Goal: Task Accomplishment & Management: Use online tool/utility

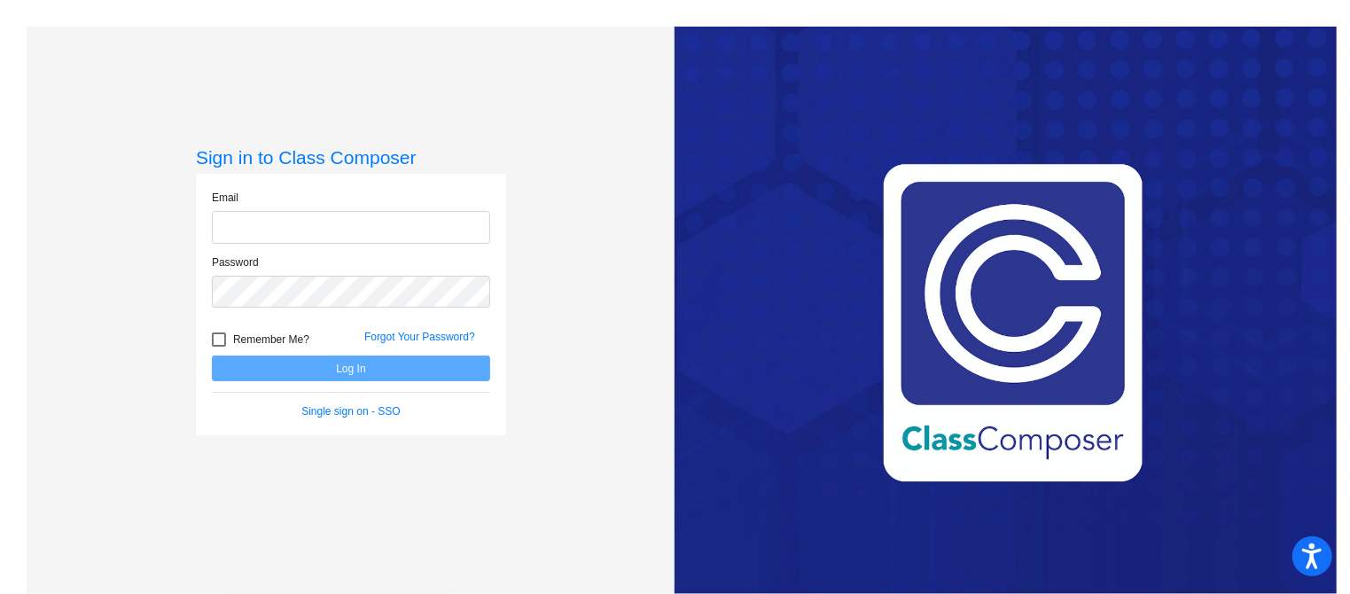
type input "[EMAIL_ADDRESS][DOMAIN_NAME]"
click at [298, 374] on button "Log In" at bounding box center [351, 368] width 278 height 26
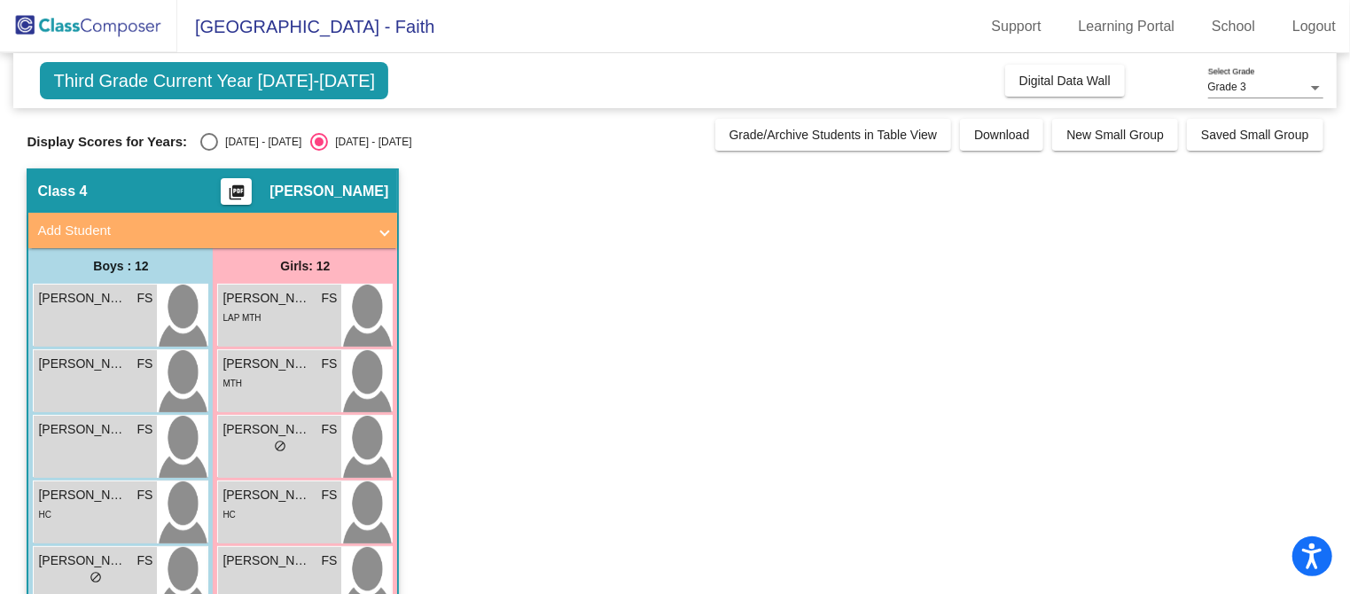
click at [200, 136] on div "Select an option" at bounding box center [209, 142] width 18 height 18
click at [208, 151] on input "2024 - 2025" at bounding box center [208, 151] width 1 height 1
radio input "true"
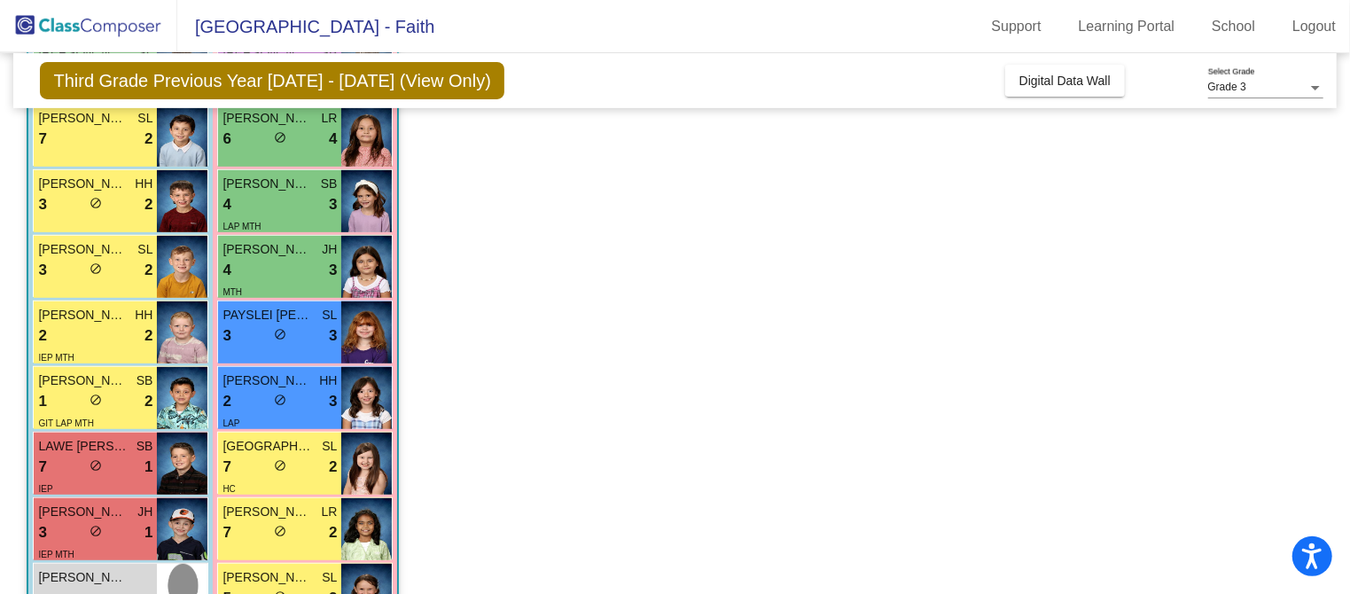
scroll to position [475, 0]
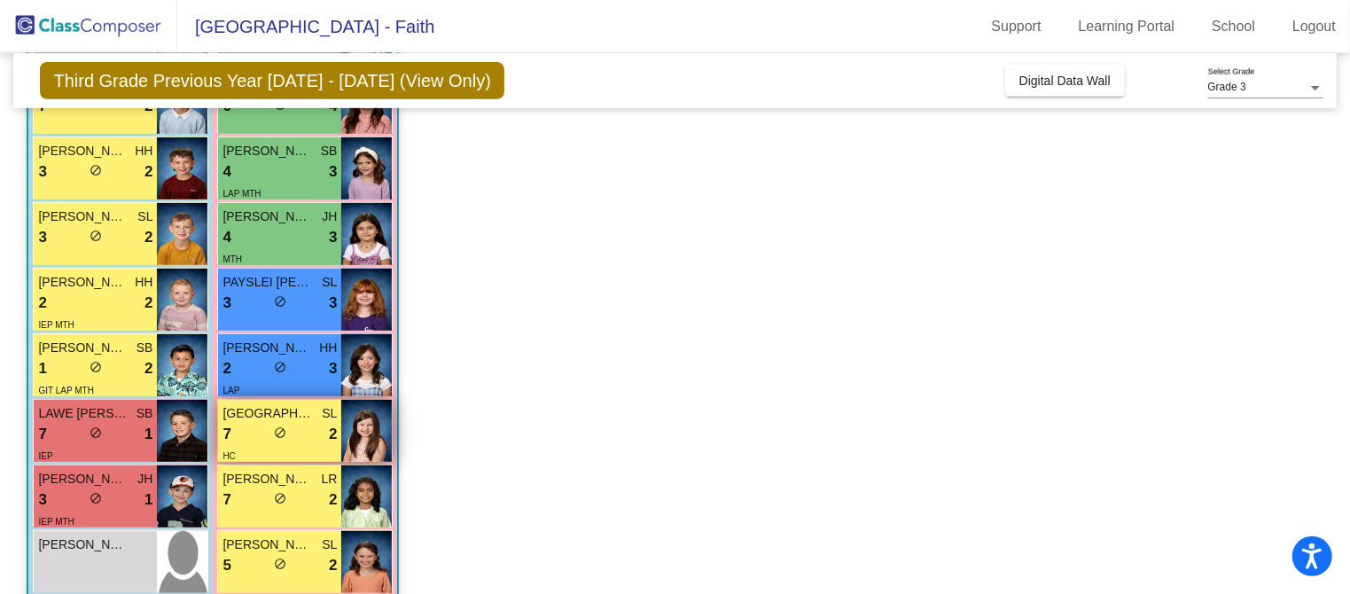
click at [279, 438] on div "lock do_not_disturb_alt" at bounding box center [280, 434] width 12 height 19
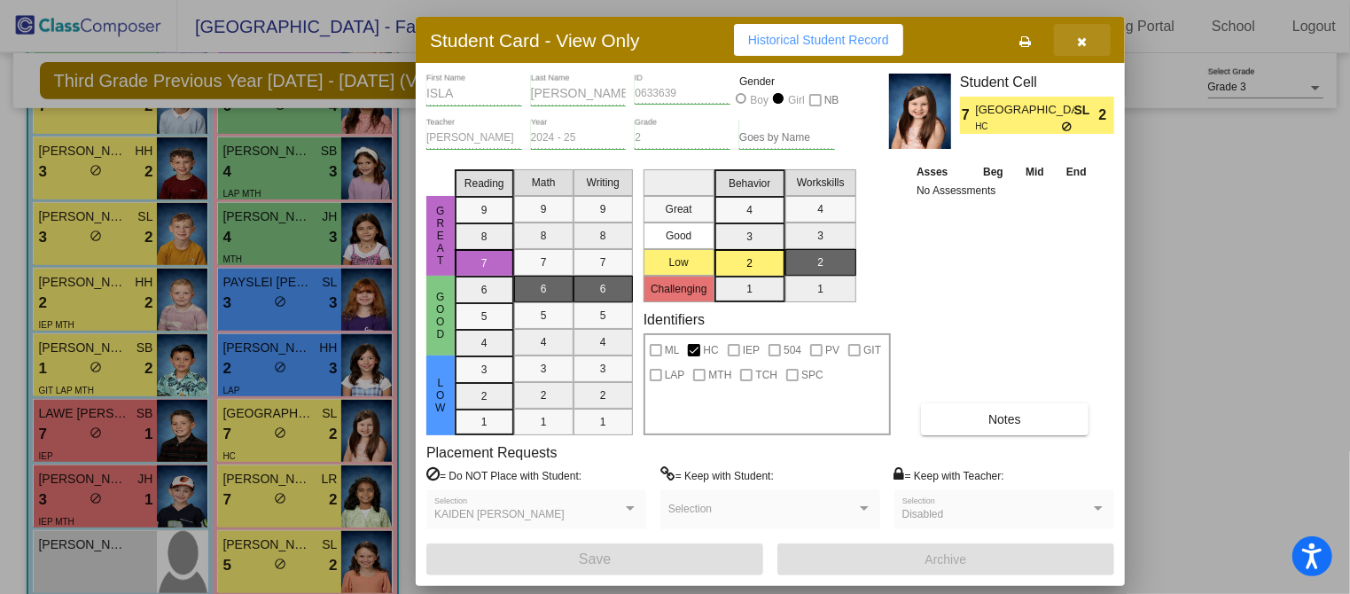
click at [1083, 36] on icon "button" at bounding box center [1083, 41] width 10 height 12
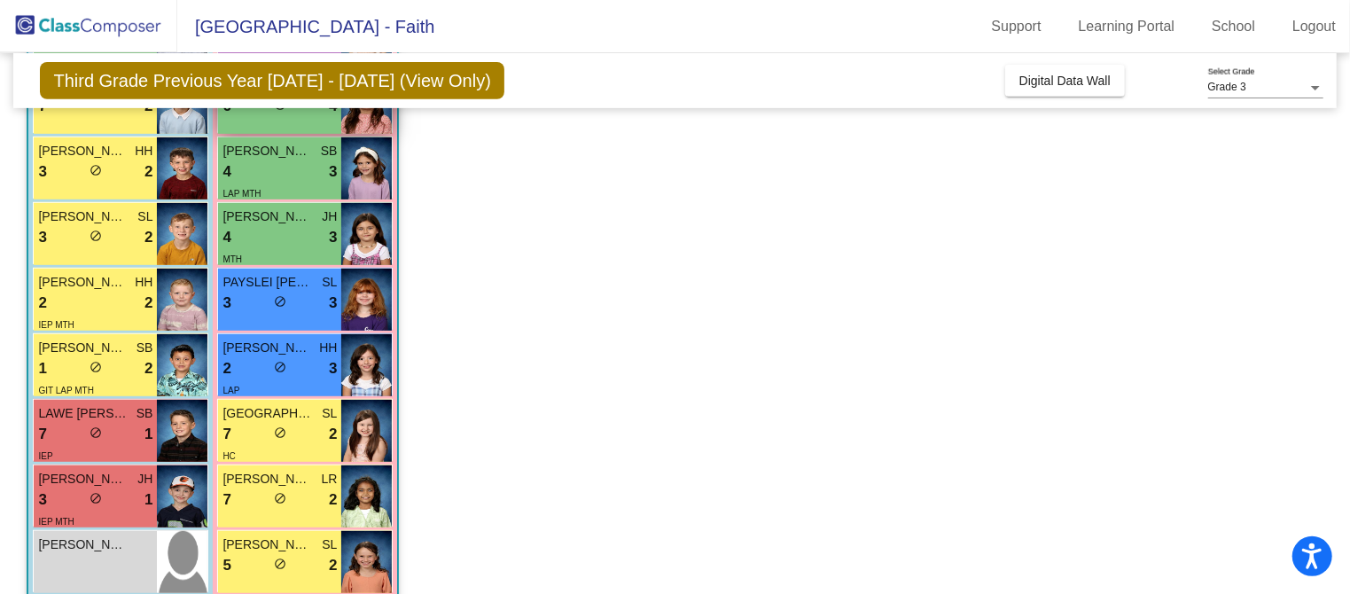
scroll to position [0, 0]
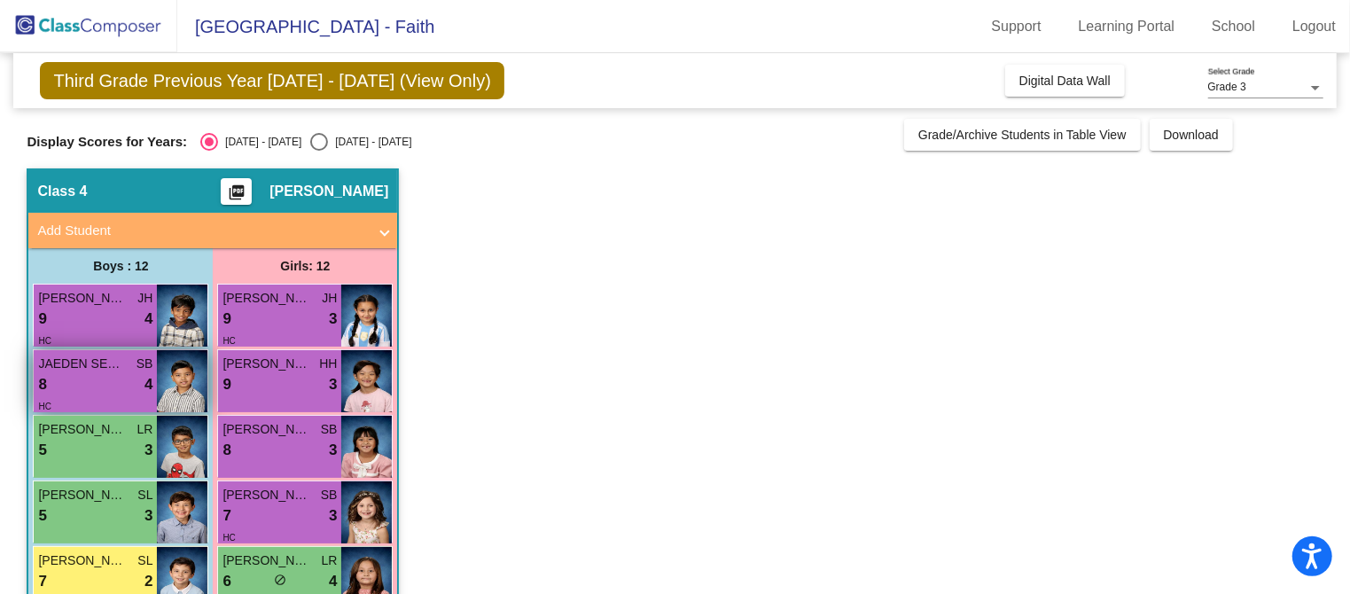
click at [84, 377] on div "8 lock do_not_disturb_alt 4" at bounding box center [95, 384] width 114 height 23
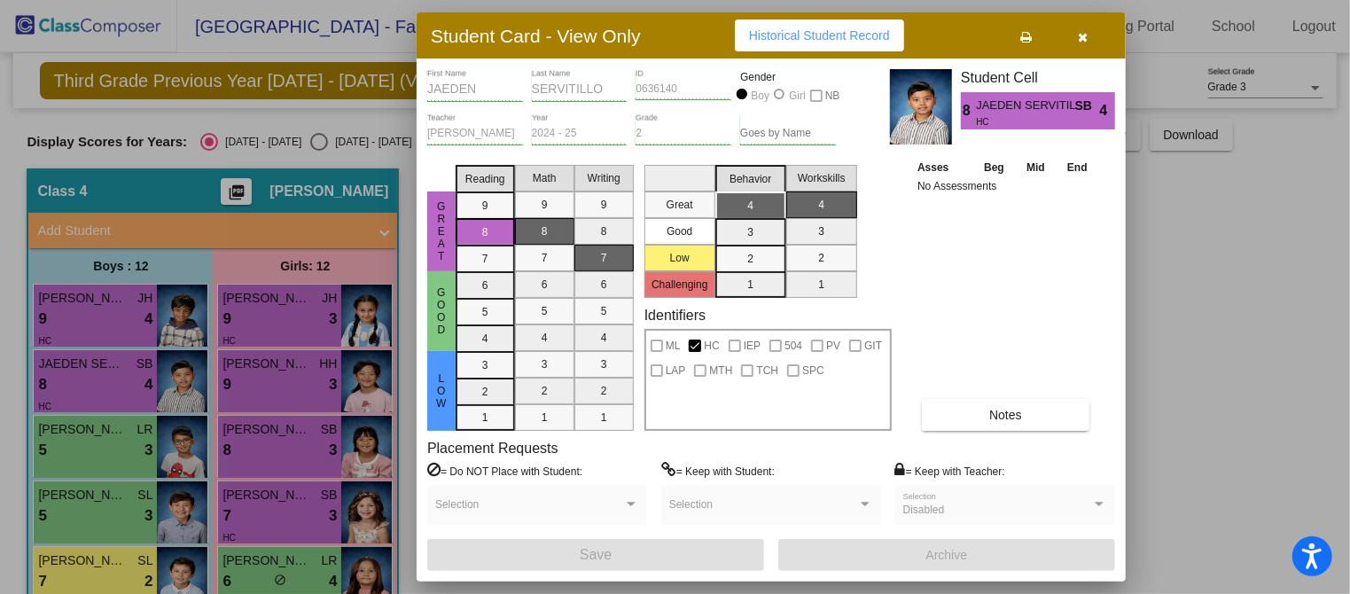
drag, startPoint x: 4, startPoint y: 479, endPoint x: 1224, endPoint y: 297, distance: 1234.0
click at [1224, 297] on div at bounding box center [675, 297] width 1350 height 594
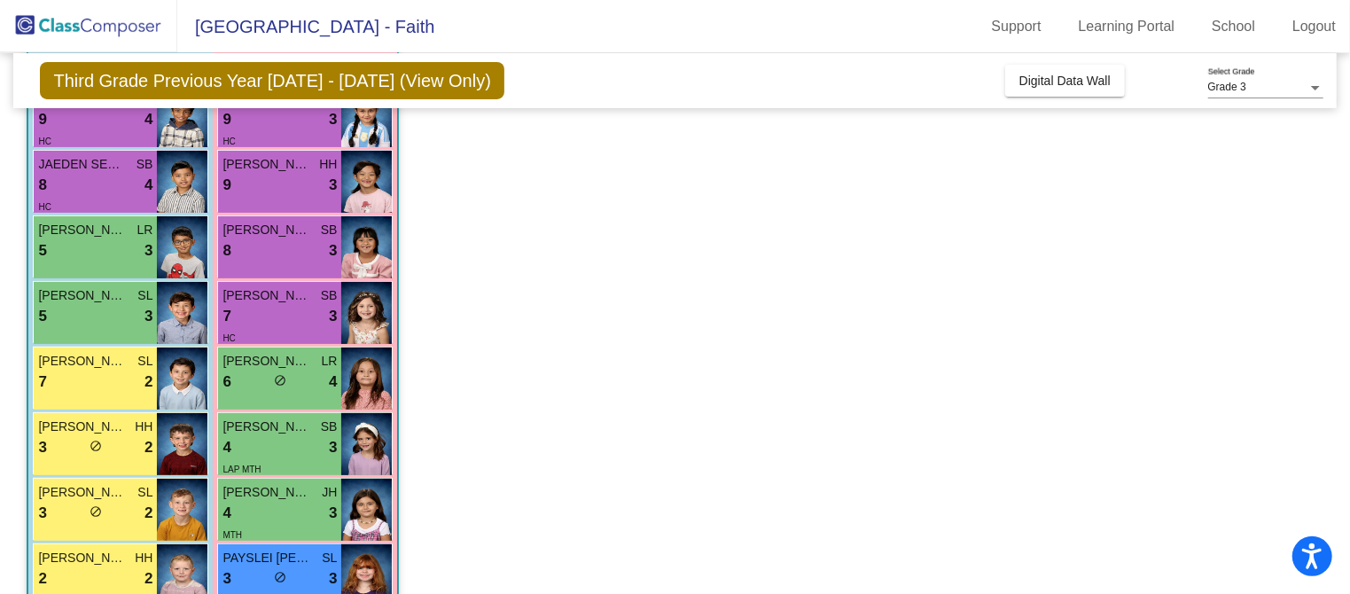
scroll to position [183, 0]
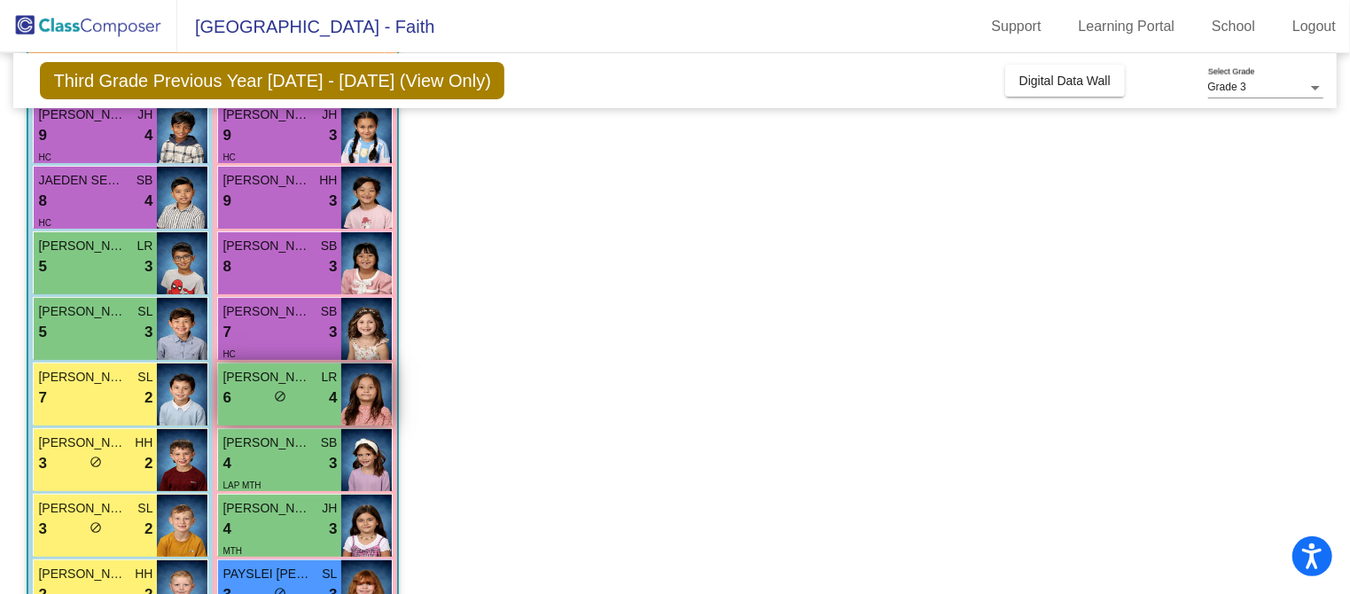
click at [252, 386] on div "6 lock do_not_disturb_alt 4" at bounding box center [279, 397] width 114 height 23
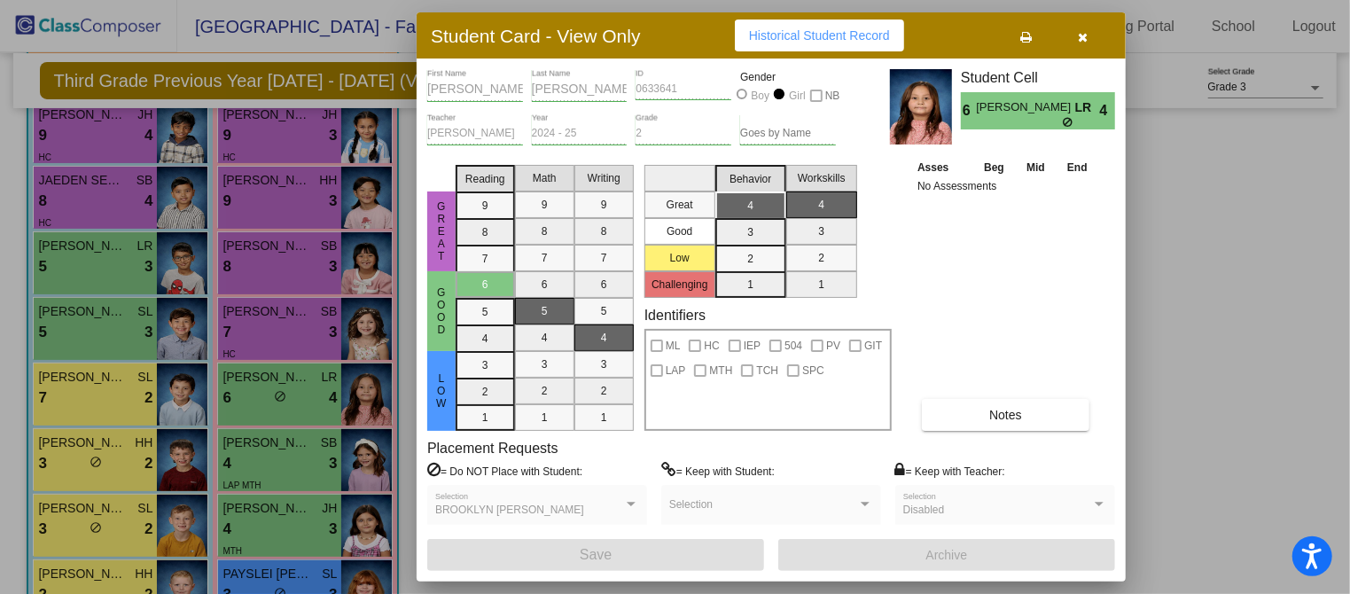
click at [1144, 218] on div at bounding box center [675, 297] width 1350 height 594
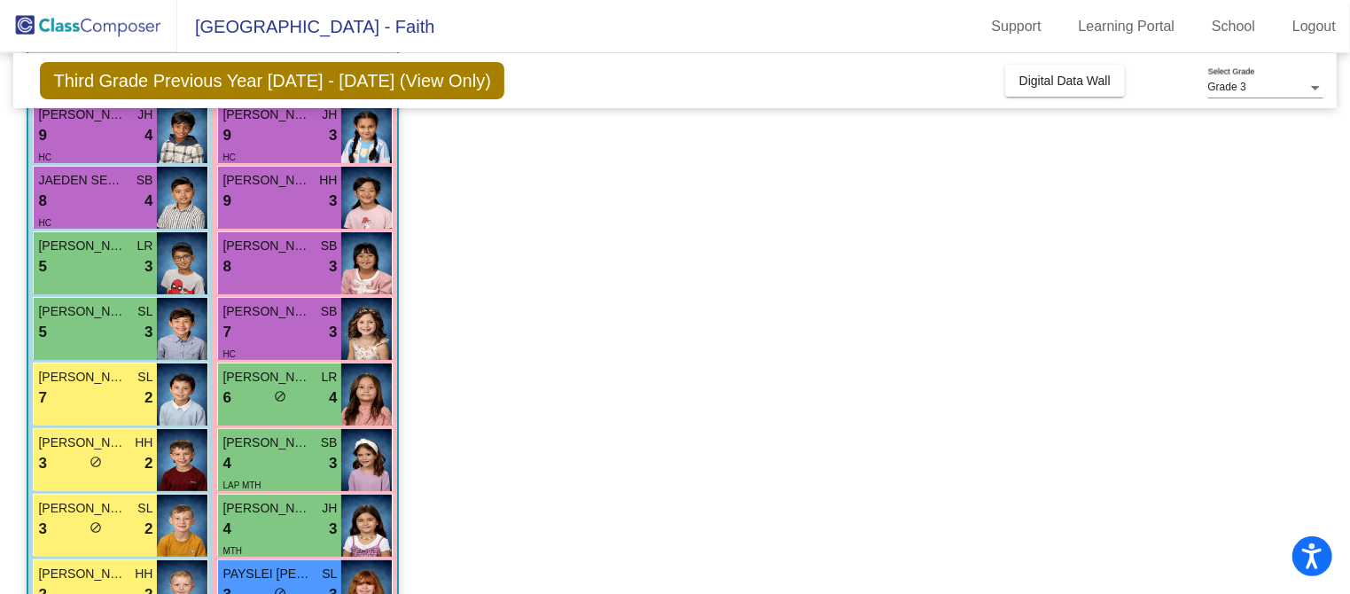
scroll to position [503, 0]
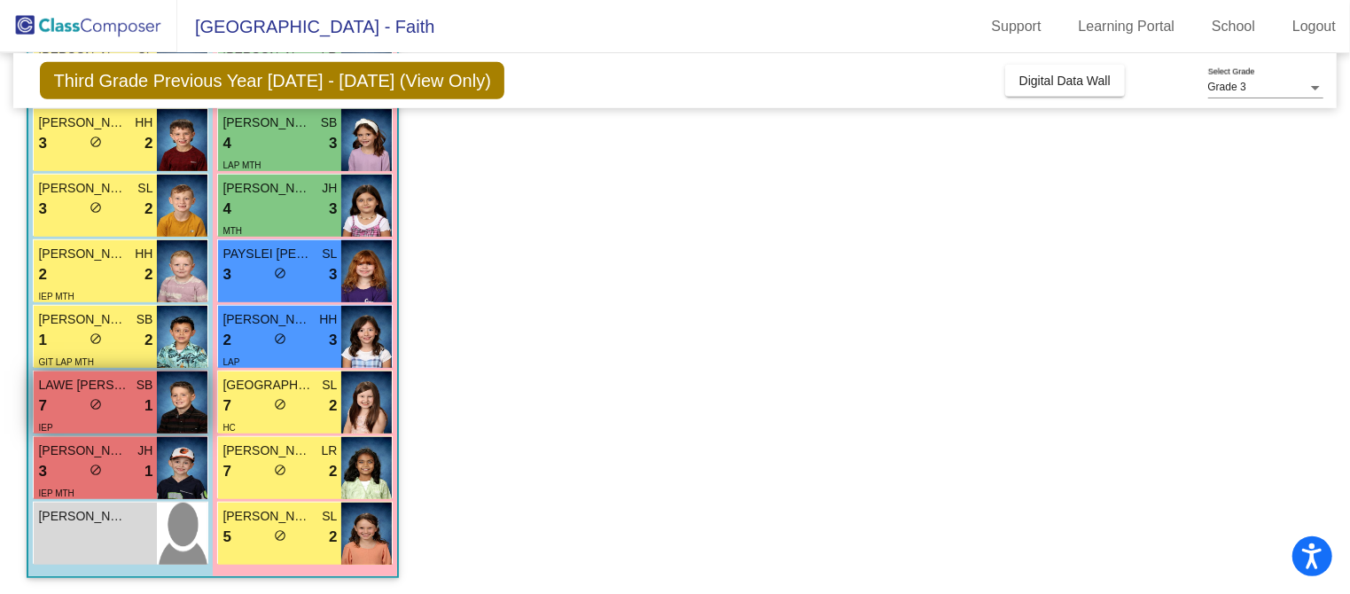
click at [113, 417] on div "IEP" at bounding box center [95, 426] width 114 height 19
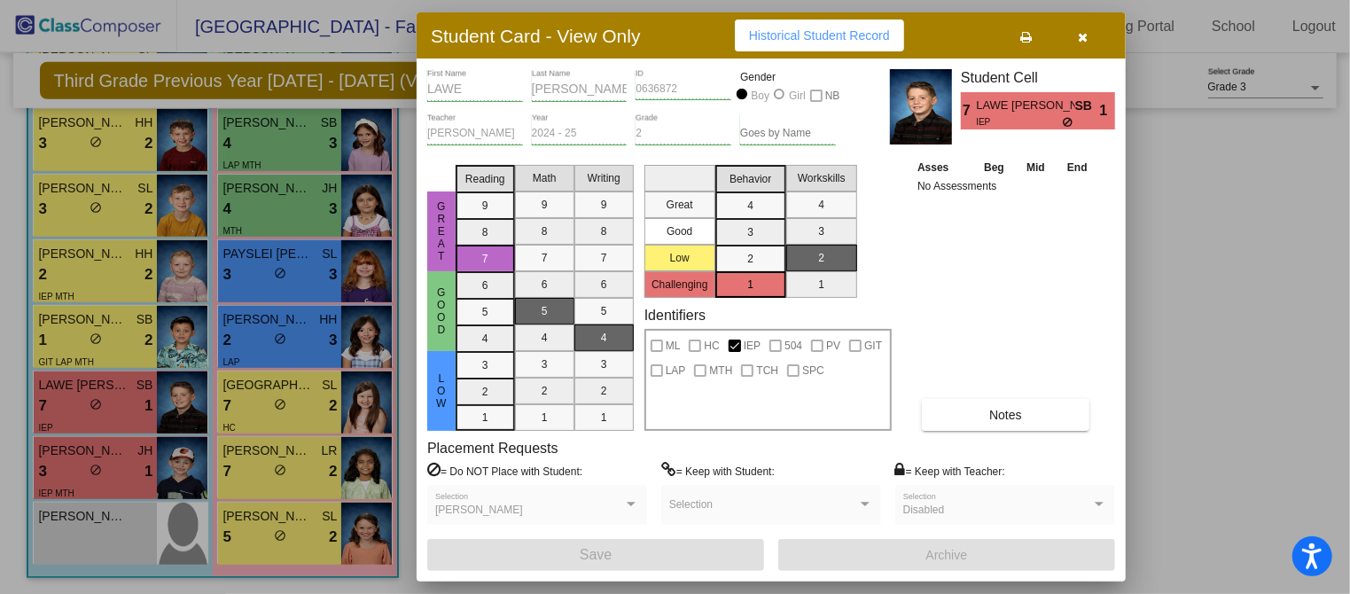
click at [1066, 117] on icon at bounding box center [1069, 122] width 12 height 11
click at [1034, 118] on span "IEP" at bounding box center [1019, 121] width 86 height 13
